Goal: Information Seeking & Learning: Learn about a topic

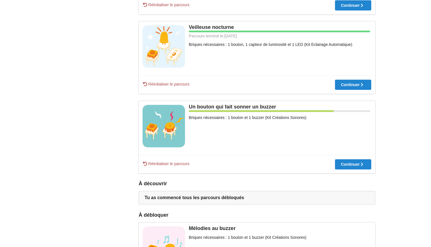
scroll to position [217, 0]
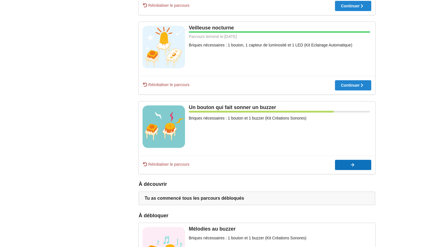
click at [304, 166] on icon at bounding box center [301, 165] width 5 height 4
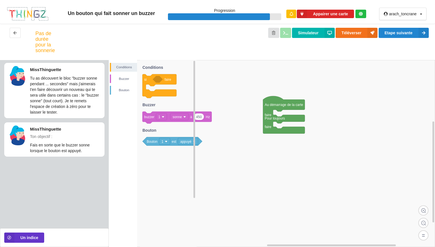
drag, startPoint x: 152, startPoint y: 143, endPoint x: 152, endPoint y: 158, distance: 14.7
click at [152, 158] on icon "si faire 450 buzzer 1 sonne à Hz Bouton 1 est appuyé Conditions Buzzer Bouton" at bounding box center [168, 153] width 57 height 187
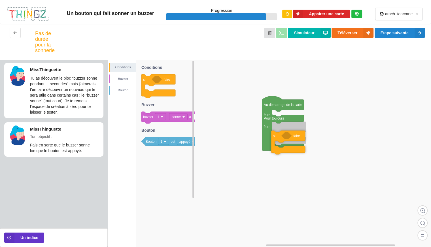
drag, startPoint x: 151, startPoint y: 82, endPoint x: 283, endPoint y: 136, distance: 142.5
click at [283, 136] on div "Conditions [PERSON_NAME] Au démarrage de la carte faire Pour toujours faire si …" at bounding box center [269, 153] width 323 height 187
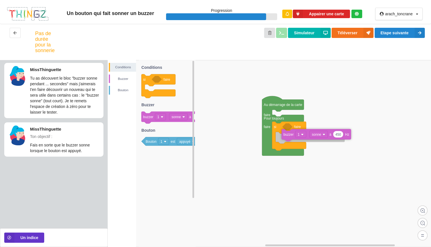
drag, startPoint x: 148, startPoint y: 119, endPoint x: 280, endPoint y: 143, distance: 134.5
click at [280, 143] on div "Conditions [PERSON_NAME] Au démarrage de la carte faire Pour toujours faire si …" at bounding box center [269, 153] width 323 height 187
drag, startPoint x: 177, startPoint y: 141, endPoint x: 316, endPoint y: 131, distance: 138.5
click at [316, 131] on div "Conditions [PERSON_NAME] Au démarrage de la carte faire Pour toujours faire si …" at bounding box center [269, 153] width 323 height 187
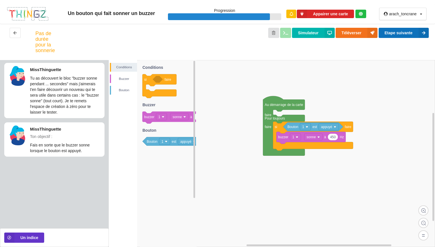
click at [396, 29] on button "Etape suivante" at bounding box center [404, 33] width 50 height 10
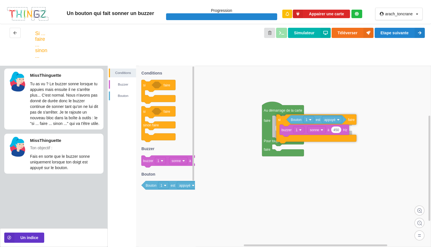
drag, startPoint x: 279, startPoint y: 136, endPoint x: 283, endPoint y: 123, distance: 13.7
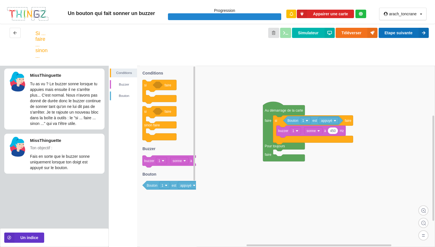
click at [401, 29] on button "Etape suivante" at bounding box center [404, 33] width 50 height 10
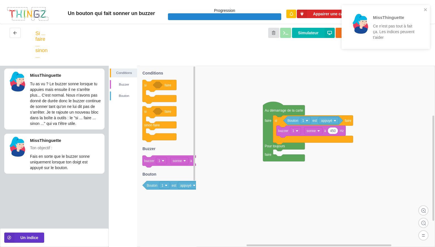
click at [328, 103] on rect at bounding box center [272, 156] width 327 height 181
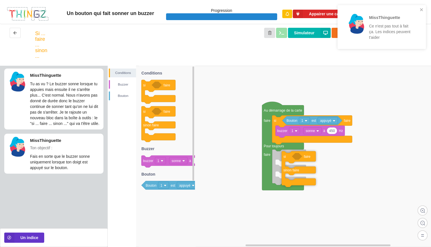
drag, startPoint x: 148, startPoint y: 111, endPoint x: 287, endPoint y: 156, distance: 146.9
click at [287, 156] on div "Conditions [PERSON_NAME] Au démarrage de la carte faire Pour toujours faire si …" at bounding box center [269, 156] width 323 height 181
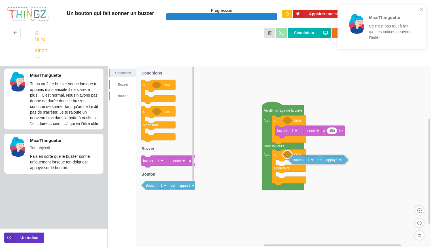
drag, startPoint x: 292, startPoint y: 122, endPoint x: 297, endPoint y: 162, distance: 40.5
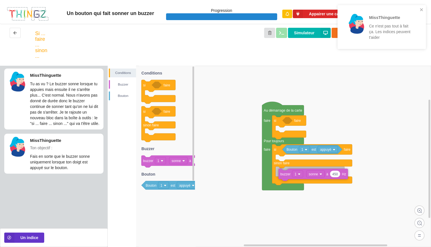
drag, startPoint x: 287, startPoint y: 133, endPoint x: 290, endPoint y: 176, distance: 43.2
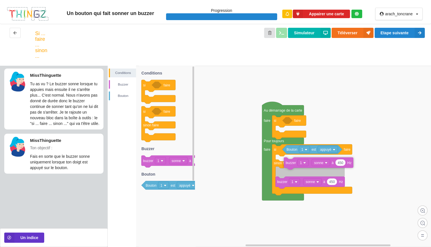
drag, startPoint x: 161, startPoint y: 159, endPoint x: 304, endPoint y: 161, distance: 142.6
click at [304, 161] on div "Conditions [PERSON_NAME] Au démarrage de la carte faire Pour toujours faire si …" at bounding box center [269, 156] width 323 height 181
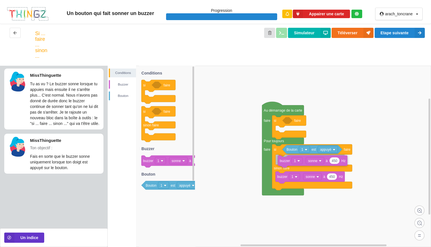
drag, startPoint x: 284, startPoint y: 185, endPoint x: 287, endPoint y: 164, distance: 20.6
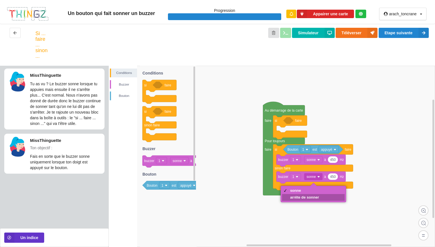
click at [306, 197] on div "arrête de sonner" at bounding box center [304, 197] width 29 height 4
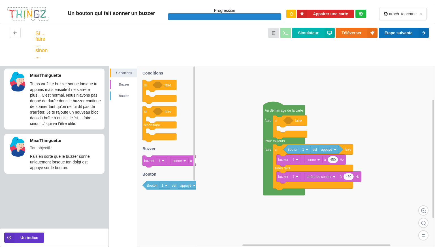
click at [396, 36] on button "Etape suivante" at bounding box center [404, 33] width 50 height 10
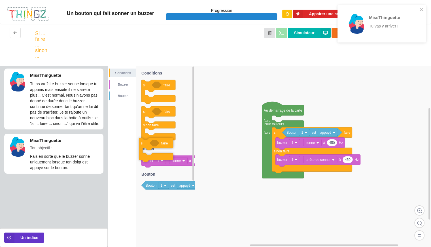
drag, startPoint x: 282, startPoint y: 124, endPoint x: 128, endPoint y: 151, distance: 156.4
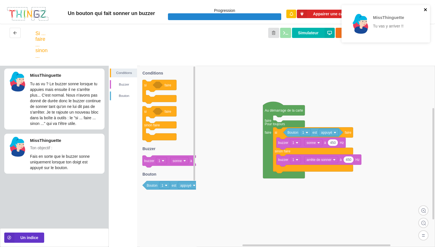
click at [425, 12] on button "close" at bounding box center [426, 9] width 4 height 5
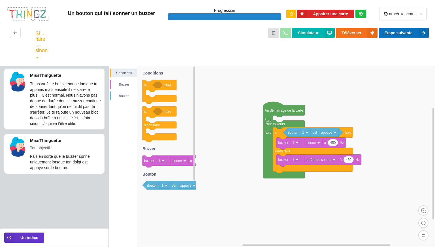
click at [413, 32] on button "Etape suivante" at bounding box center [404, 33] width 50 height 10
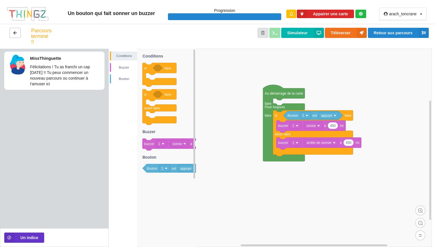
click at [17, 31] on icon at bounding box center [15, 32] width 5 height 3
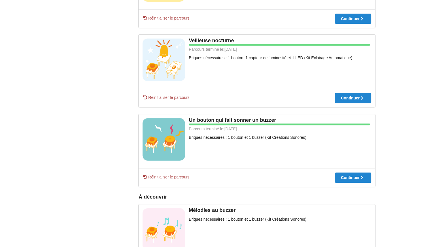
scroll to position [276, 0]
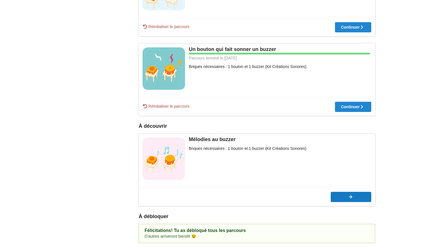
click at [295, 197] on icon at bounding box center [293, 197] width 5 height 4
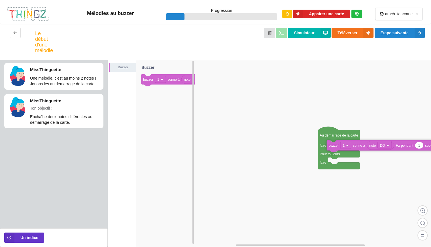
drag, startPoint x: 172, startPoint y: 81, endPoint x: 357, endPoint y: 147, distance: 196.7
click at [357, 147] on div "Buzzer Au démarrage de la carte faire Pour toujours faire note DO 1 buzzer 1 so…" at bounding box center [269, 153] width 323 height 187
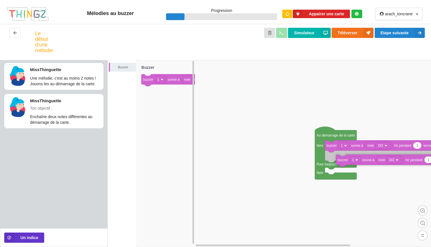
drag, startPoint x: 149, startPoint y: 82, endPoint x: 340, endPoint y: 158, distance: 206.1
click at [340, 158] on div "Buzzer Au démarrage de la carte faire Pour toujours faire note DO 1 buzzer 1 so…" at bounding box center [269, 153] width 323 height 187
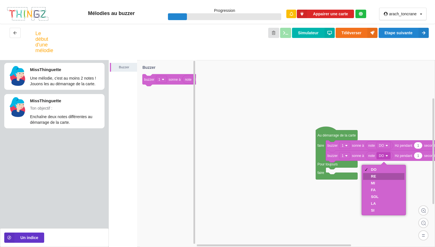
click at [373, 176] on div "RE" at bounding box center [375, 176] width 8 height 4
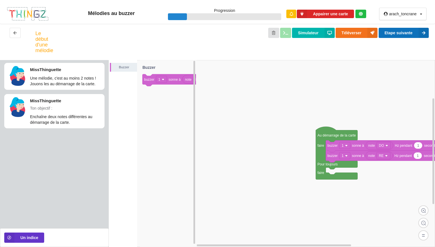
click at [407, 35] on button "Etape suivante" at bounding box center [404, 33] width 50 height 10
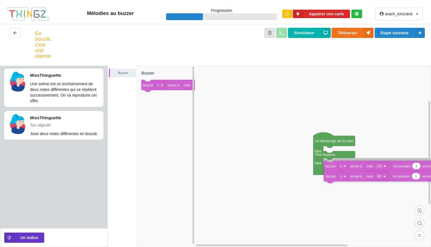
drag, startPoint x: 356, startPoint y: 153, endPoint x: 356, endPoint y: 168, distance: 14.8
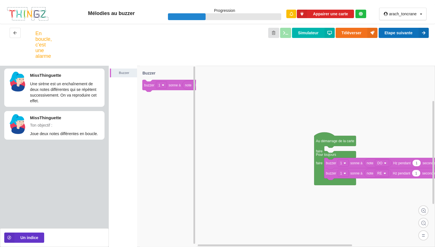
click at [401, 34] on button "Etape suivante" at bounding box center [404, 33] width 50 height 10
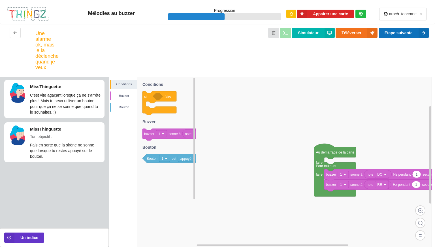
click at [401, 34] on button "Etape suivante" at bounding box center [404, 33] width 50 height 10
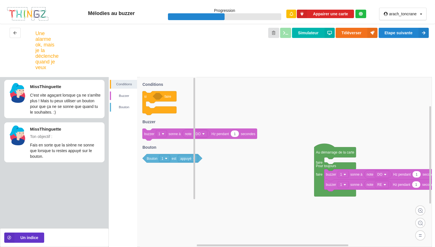
drag, startPoint x: 156, startPoint y: 161, endPoint x: 154, endPoint y: 201, distance: 40.1
click at [154, 201] on icon "si faire note DO 1 buzzer 1 sonne à Hz pendant secondes Bouton 1 est appuyé Con…" at bounding box center [168, 162] width 57 height 170
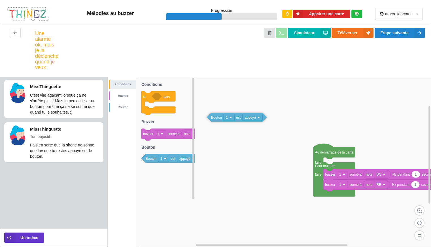
drag, startPoint x: 156, startPoint y: 160, endPoint x: 238, endPoint y: 126, distance: 88.1
click at [238, 126] on div "Conditions [PERSON_NAME] Au démarrage de la carte faire Pour toujours faire not…" at bounding box center [269, 162] width 323 height 170
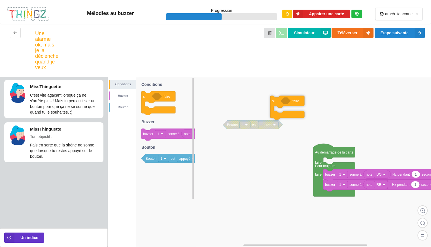
drag, startPoint x: 155, startPoint y: 94, endPoint x: 284, endPoint y: 99, distance: 129.1
click at [284, 99] on div "Conditions [PERSON_NAME] Au démarrage de la carte faire Pour toujours faire not…" at bounding box center [269, 162] width 323 height 170
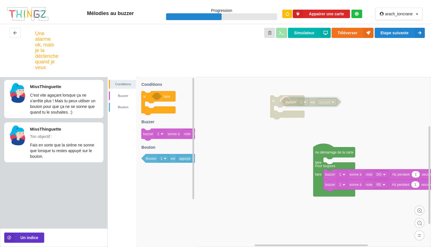
drag, startPoint x: 235, startPoint y: 128, endPoint x: 291, endPoint y: 106, distance: 60.0
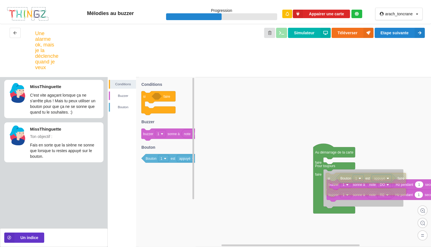
drag, startPoint x: 276, startPoint y: 101, endPoint x: 331, endPoint y: 178, distance: 95.3
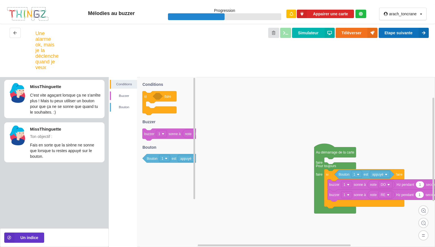
click at [414, 36] on button "Etape suivante" at bounding box center [404, 33] width 50 height 10
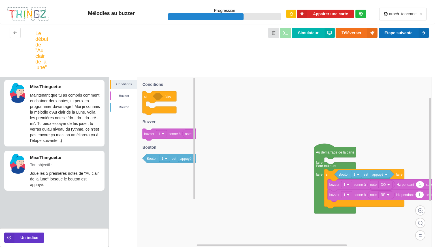
click at [412, 35] on button "Etape suivante" at bounding box center [404, 33] width 50 height 10
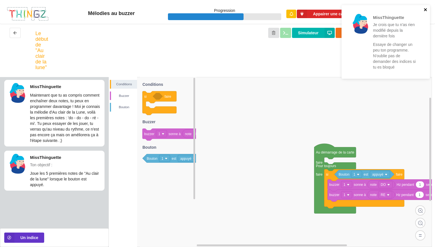
click at [424, 10] on icon "close" at bounding box center [426, 9] width 4 height 5
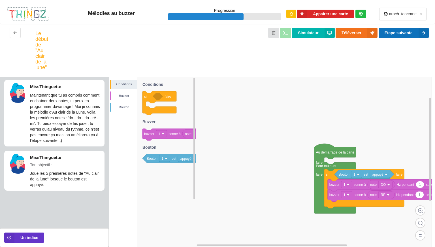
click at [412, 32] on button "Etape suivante" at bounding box center [404, 33] width 50 height 10
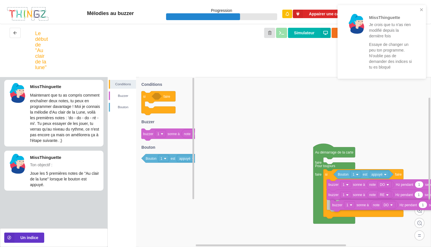
drag, startPoint x: 152, startPoint y: 137, endPoint x: 341, endPoint y: 208, distance: 201.8
click at [341, 208] on div "Conditions [PERSON_NAME] Au démarrage de la carte faire Pour toujours faire si …" at bounding box center [269, 162] width 323 height 170
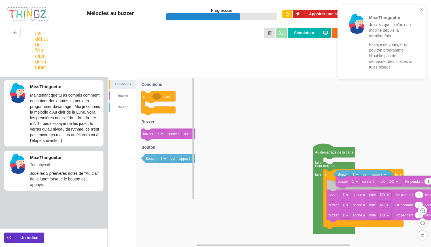
drag, startPoint x: 178, startPoint y: 137, endPoint x: 368, endPoint y: 185, distance: 195.8
click at [368, 185] on div "Conditions [PERSON_NAME] Au démarrage de la carte faire Pour toujours faire si …" at bounding box center [269, 162] width 323 height 170
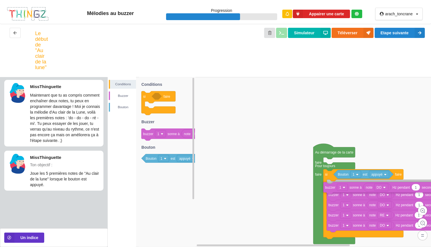
drag, startPoint x: 175, startPoint y: 137, endPoint x: 357, endPoint y: 191, distance: 189.5
click at [357, 191] on div "Conditions [PERSON_NAME] Au démarrage de la carte faire Pour toujours faire si …" at bounding box center [269, 162] width 323 height 170
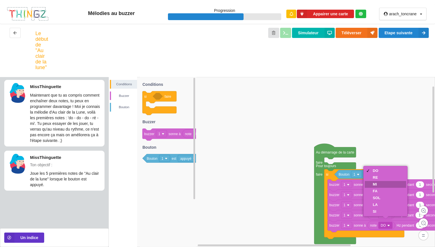
click at [387, 186] on div "MI" at bounding box center [385, 184] width 41 height 7
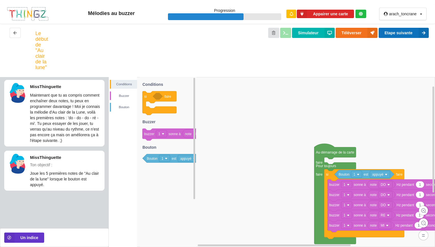
click at [408, 33] on button "Etape suivante" at bounding box center [404, 33] width 50 height 10
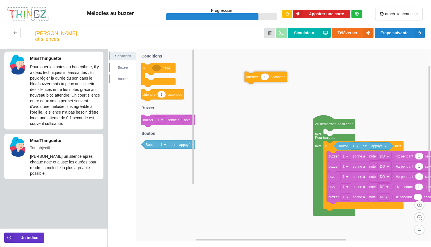
drag, startPoint x: 151, startPoint y: 101, endPoint x: 244, endPoint y: 87, distance: 93.5
click at [244, 87] on div "Conditions [PERSON_NAME] Au démarrage de la carte faire Pour toujours faire si …" at bounding box center [269, 148] width 323 height 198
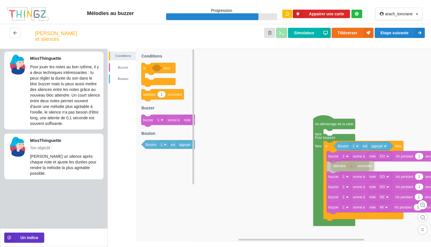
drag, startPoint x: 249, startPoint y: 89, endPoint x: 347, endPoint y: 174, distance: 129.6
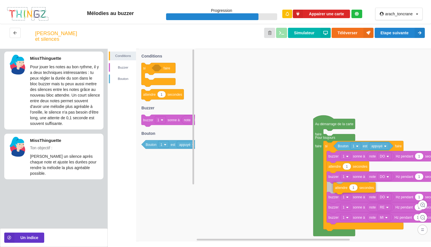
drag, startPoint x: 154, startPoint y: 102, endPoint x: 345, endPoint y: 195, distance: 212.5
click at [345, 195] on div "Conditions [PERSON_NAME] Au démarrage de la carte faire Pour toujours faire si …" at bounding box center [269, 148] width 323 height 198
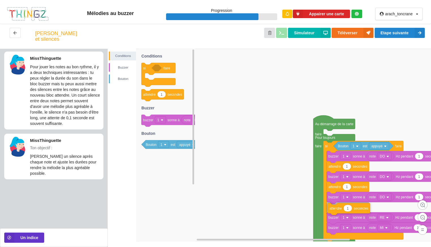
drag, startPoint x: 153, startPoint y: 100, endPoint x: 339, endPoint y: 214, distance: 218.4
click at [339, 214] on div "Conditions [PERSON_NAME] Au démarrage de la carte faire Pour toujours faire si …" at bounding box center [269, 148] width 323 height 198
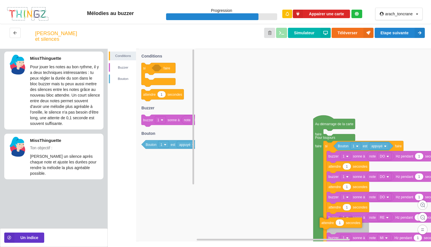
drag, startPoint x: 152, startPoint y: 100, endPoint x: 331, endPoint y: 228, distance: 220.2
click at [331, 228] on div "Conditions [PERSON_NAME] Au démarrage de la carte faire Pour toujours faire si …" at bounding box center [269, 148] width 323 height 198
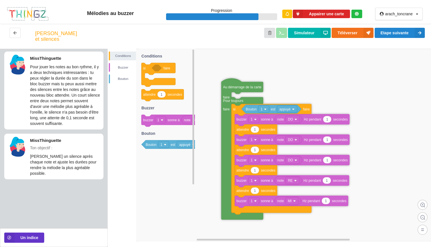
drag, startPoint x: 327, startPoint y: 128, endPoint x: 238, endPoint y: 87, distance: 98.7
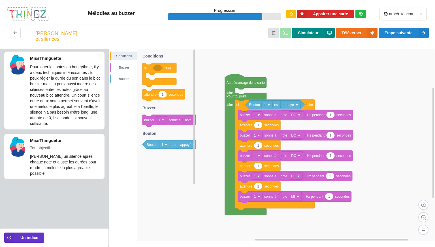
click at [304, 30] on button "Simulateur" at bounding box center [313, 33] width 43 height 10
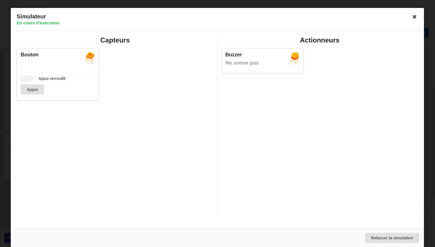
click at [255, 64] on div "Ne sonne pas" at bounding box center [263, 63] width 74 height 7
click at [416, 17] on icon at bounding box center [415, 16] width 9 height 9
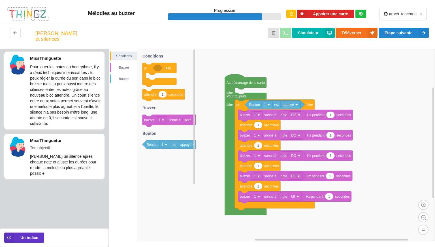
click at [283, 35] on div "Simulateur Téléverser Etape suivante" at bounding box center [244, 36] width 380 height 17
click at [402, 32] on button "Etape suivante" at bounding box center [404, 33] width 50 height 10
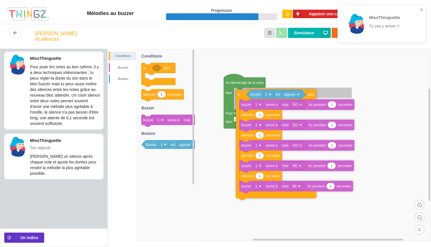
drag, startPoint x: 240, startPoint y: 111, endPoint x: 243, endPoint y: 100, distance: 11.6
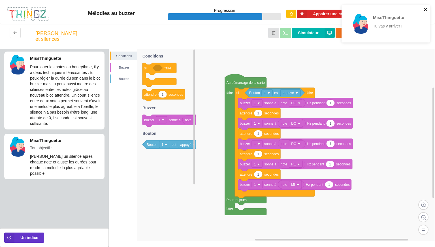
click at [426, 9] on icon "close" at bounding box center [426, 9] width 4 height 5
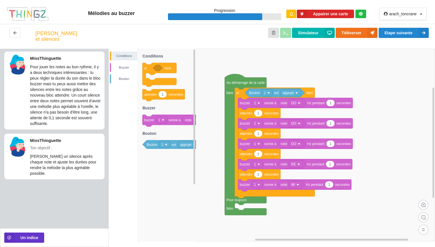
click at [412, 33] on div "MissThinguette Tu vas y arriver !!" at bounding box center [386, 26] width 91 height 44
click at [412, 33] on button "Etape suivante" at bounding box center [404, 33] width 50 height 10
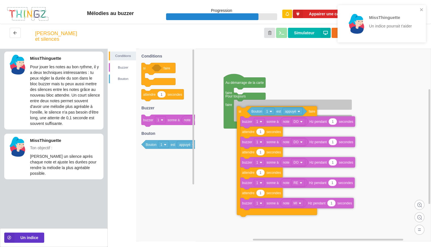
drag, startPoint x: 240, startPoint y: 102, endPoint x: 243, endPoint y: 119, distance: 17.1
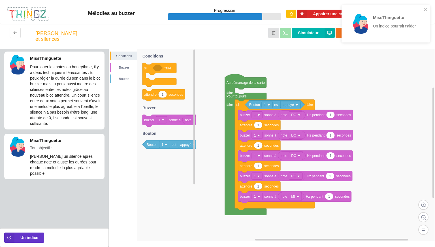
click at [267, 99] on rect at bounding box center [272, 145] width 327 height 193
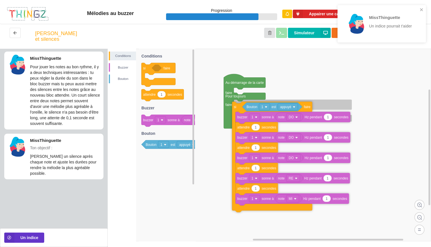
drag, startPoint x: 238, startPoint y: 99, endPoint x: 237, endPoint y: 110, distance: 11.1
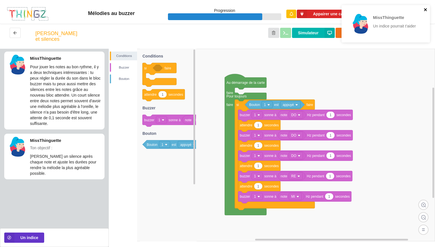
click at [426, 9] on icon "close" at bounding box center [425, 9] width 3 height 3
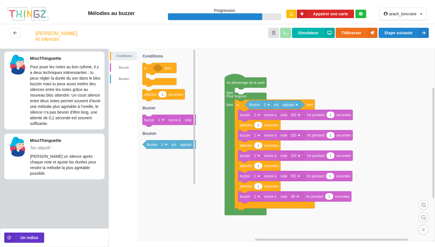
click at [412, 33] on div "Mélodies au buzzer Progression Appairer une carte arach_toncrane Profil Déconne…" at bounding box center [217, 123] width 435 height 247
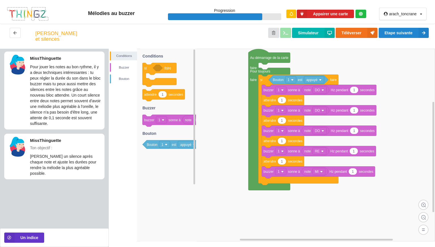
drag, startPoint x: 251, startPoint y: 94, endPoint x: 266, endPoint y: 85, distance: 18.3
click at [266, 85] on div "Conditions [PERSON_NAME] si faire 1 attendre secondes note DO 1 buzzer 1 sonne …" at bounding box center [272, 148] width 327 height 198
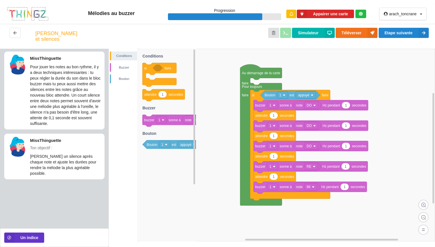
click at [266, 85] on rect at bounding box center [272, 145] width 327 height 193
click at [320, 32] on button "Simulateur" at bounding box center [313, 33] width 43 height 10
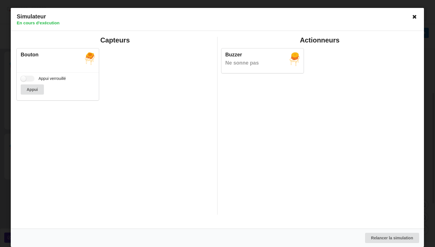
click at [412, 16] on icon at bounding box center [415, 16] width 9 height 9
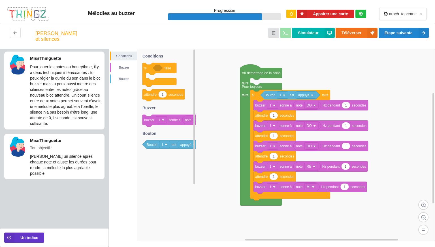
click at [138, 49] on div "Rythme et silences Simulateur Téléverser Etape suivante" at bounding box center [217, 36] width 435 height 25
click at [161, 209] on icon at bounding box center [168, 145] width 57 height 193
click at [329, 89] on rect at bounding box center [272, 145] width 327 height 193
click at [301, 120] on div "cliqué" at bounding box center [297, 121] width 13 height 4
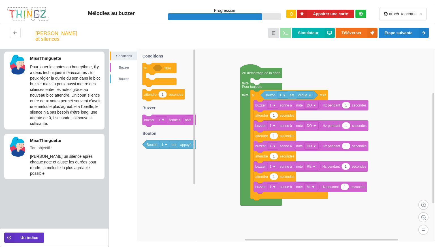
click at [325, 69] on rect at bounding box center [272, 145] width 327 height 193
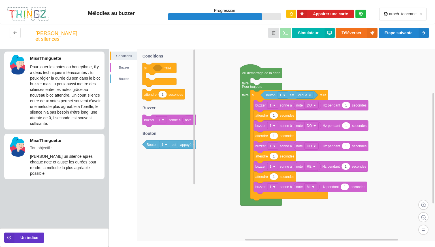
click at [325, 69] on rect at bounding box center [272, 145] width 327 height 193
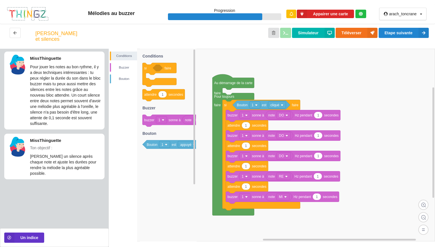
drag, startPoint x: 325, startPoint y: 69, endPoint x: 303, endPoint y: 82, distance: 25.8
click at [303, 82] on div "Conditions [PERSON_NAME] si faire 1 attendre secondes note DO 1 buzzer 1 sonne …" at bounding box center [272, 148] width 327 height 198
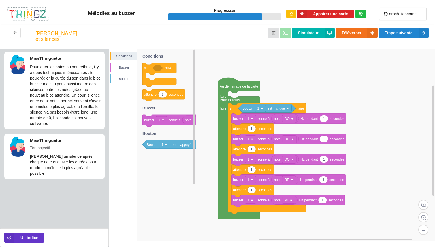
click at [303, 82] on rect at bounding box center [272, 145] width 327 height 193
click at [386, 35] on button "Etape suivante" at bounding box center [404, 33] width 50 height 10
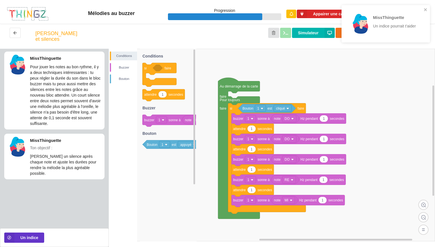
click at [361, 65] on rect at bounding box center [272, 145] width 327 height 193
click at [37, 240] on button "Un indice" at bounding box center [24, 238] width 40 height 10
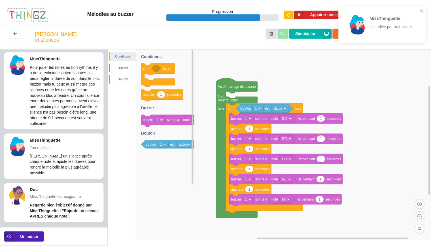
scroll to position [6, 0]
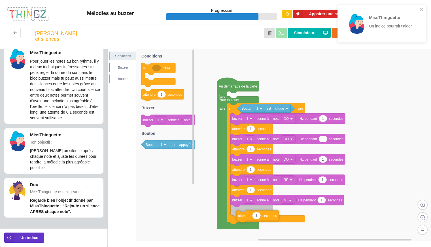
drag, startPoint x: 151, startPoint y: 104, endPoint x: 245, endPoint y: 226, distance: 154.1
click at [245, 226] on div "Conditions [PERSON_NAME] Au démarrage de la carte faire Pour toujours faire si …" at bounding box center [269, 148] width 323 height 198
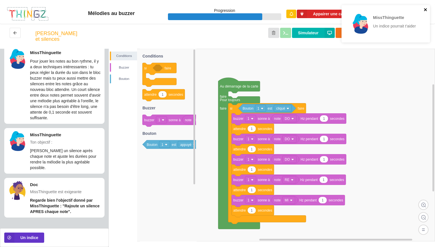
click at [426, 11] on icon "close" at bounding box center [426, 9] width 4 height 5
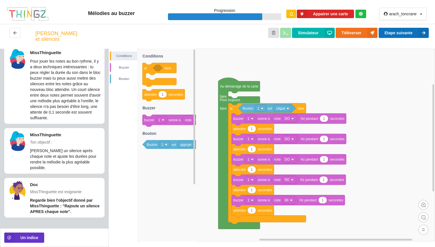
click at [408, 36] on button "Etape suivante" at bounding box center [404, 33] width 50 height 10
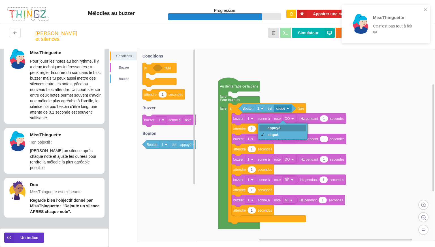
click at [279, 129] on div "appuyé" at bounding box center [274, 128] width 13 height 4
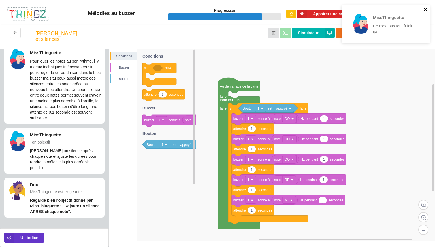
click at [426, 9] on icon "close" at bounding box center [425, 9] width 3 height 3
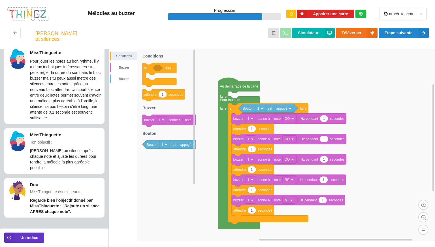
click at [412, 33] on div "MissThinguette Ce n'est pas tout à fait ça" at bounding box center [386, 26] width 91 height 45
click at [412, 33] on button "Etape suivante" at bounding box center [404, 33] width 50 height 10
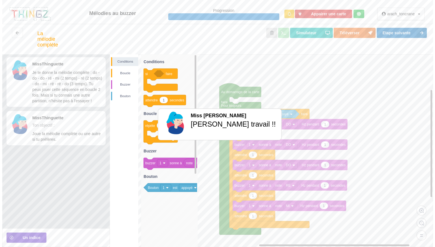
scroll to position [0, 0]
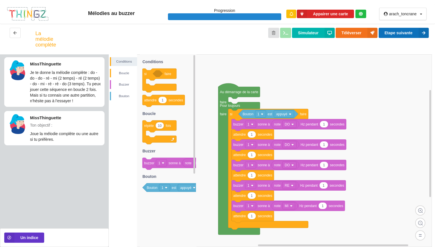
click at [412, 33] on button "Etape suivante" at bounding box center [404, 33] width 50 height 10
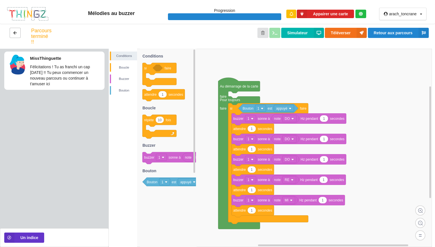
click at [16, 29] on button at bounding box center [15, 33] width 11 height 10
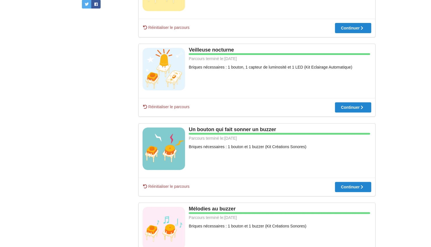
scroll to position [296, 0]
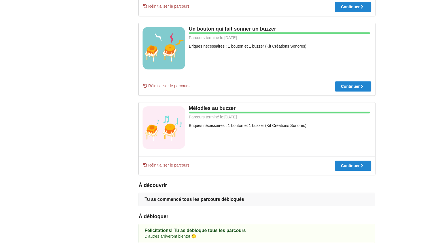
click at [111, 207] on div "arach_toncrane [EMAIL_ADDRESS][DOMAIN_NAME] Mon Profil Parcours Creation Libre …" at bounding box center [91, 11] width 83 height 464
